Goal: Task Accomplishment & Management: Complete application form

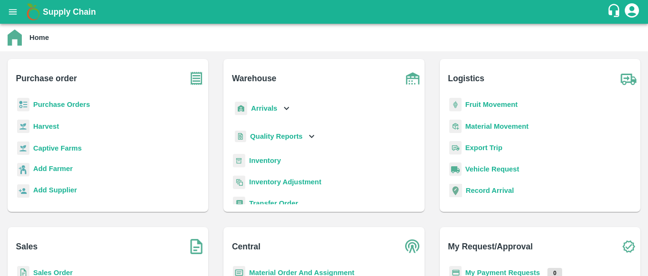
click at [47, 272] on b "Sales Order" at bounding box center [52, 273] width 39 height 8
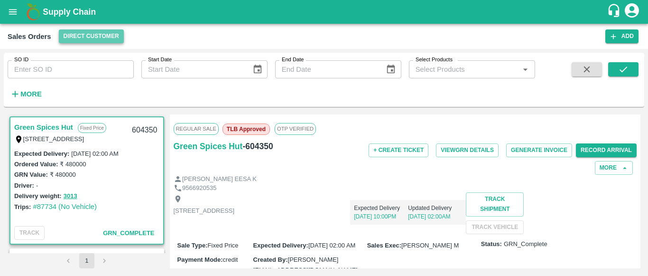
click at [90, 32] on button "Direct Customer" at bounding box center [91, 36] width 65 height 14
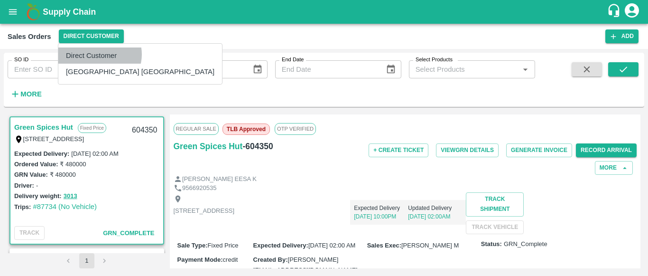
click at [99, 54] on li "Direct Customer" at bounding box center [140, 55] width 164 height 16
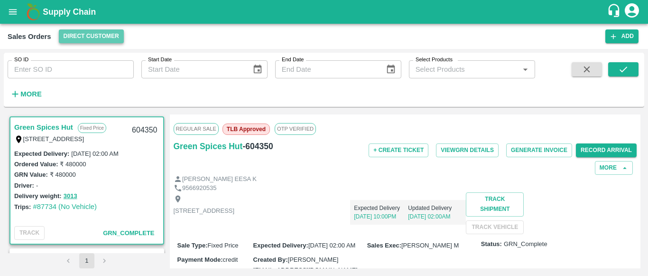
click at [81, 33] on button "Direct Customer" at bounding box center [91, 36] width 65 height 14
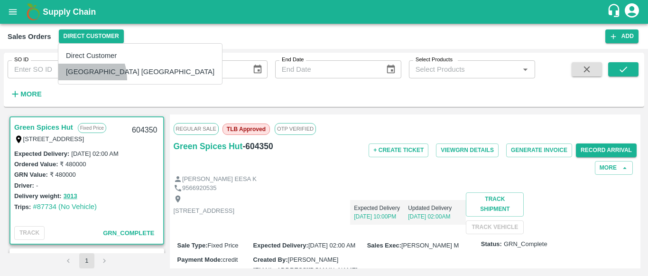
click at [75, 79] on li "[GEOGRAPHIC_DATA] [GEOGRAPHIC_DATA]" at bounding box center [140, 72] width 164 height 16
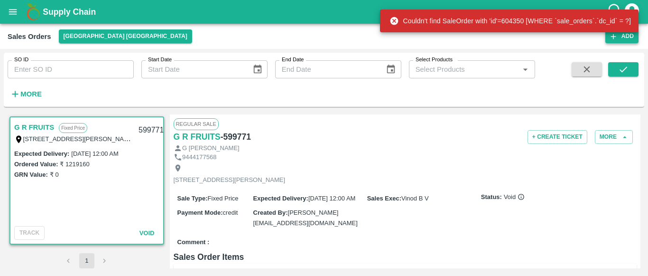
click at [626, 39] on button "Add" at bounding box center [622, 36] width 33 height 14
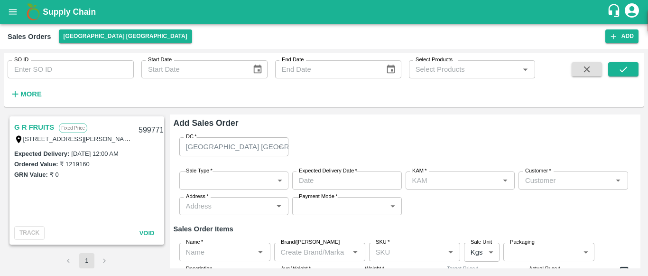
type input "Vinod B V"
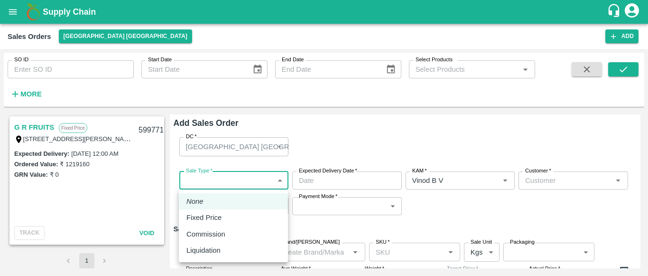
click at [252, 177] on body "Supply Chain Sales Orders [GEOGRAPHIC_DATA] [GEOGRAPHIC_DATA] Add SO ID SO ID S…" at bounding box center [324, 138] width 648 height 276
click at [213, 218] on p "Fixed Price" at bounding box center [204, 217] width 35 height 10
type input "1"
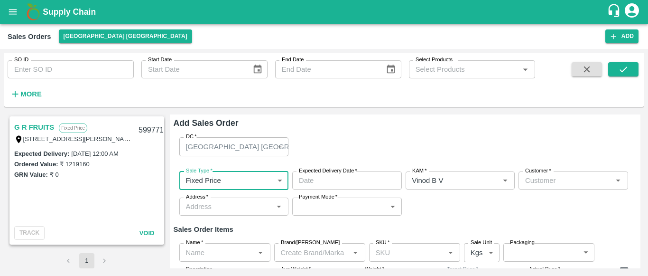
type input "DD/MM/YYYY hh:mm aa"
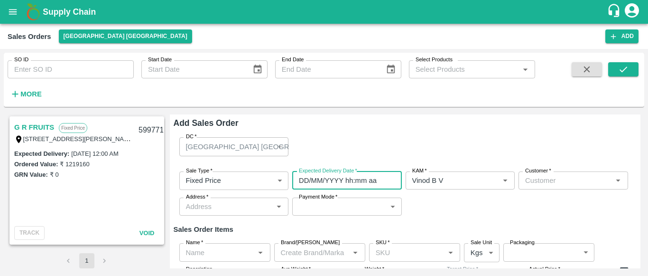
click at [360, 182] on input "DD/MM/YYYY hh:mm aa" at bounding box center [343, 180] width 103 height 18
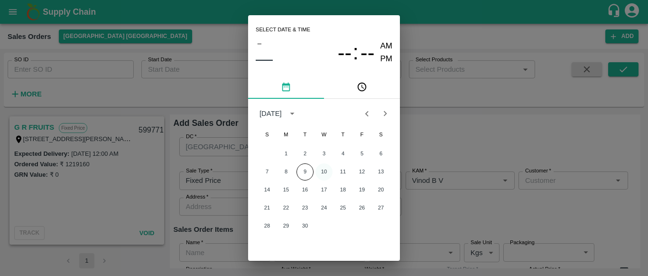
click at [325, 171] on button "10" at bounding box center [324, 171] width 17 height 17
type input "[DATE] 12:00 AM"
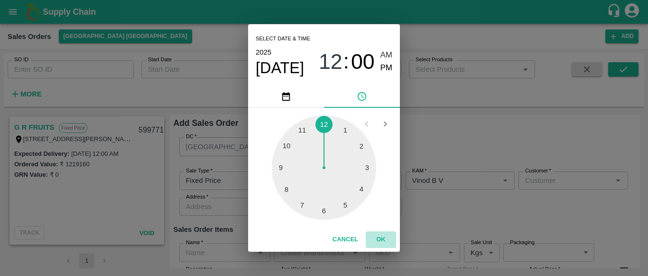
click at [379, 241] on button "OK" at bounding box center [381, 239] width 30 height 17
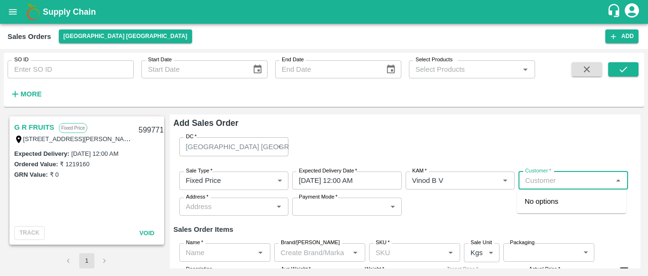
click at [553, 179] on input "Customer   *" at bounding box center [566, 180] width 88 height 12
type input "a"
drag, startPoint x: 553, startPoint y: 179, endPoint x: 534, endPoint y: 171, distance: 20.6
click at [534, 171] on div "Customer   * Customer   *" at bounding box center [574, 180] width 110 height 18
click at [534, 171] on label "Customer   *" at bounding box center [539, 171] width 26 height 8
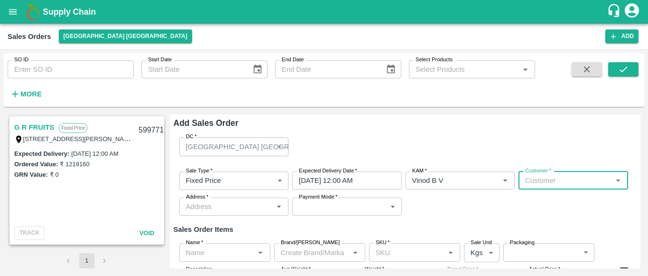
click at [534, 174] on input "Customer   *" at bounding box center [566, 180] width 88 height 12
click at [538, 181] on input "Customer   *" at bounding box center [566, 180] width 88 height 12
